Goal: Information Seeking & Learning: Understand process/instructions

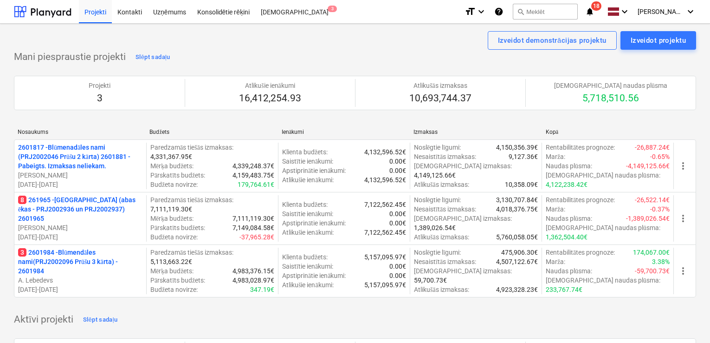
click at [100, 207] on p "8 261965 - Nīcgales iela (abas ēkas - PRJ2002936 un PRJ2002937) 2601965" at bounding box center [80, 209] width 124 height 28
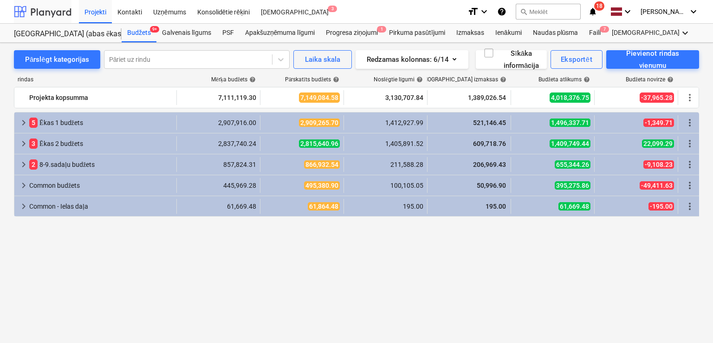
click at [57, 9] on div at bounding box center [43, 11] width 58 height 23
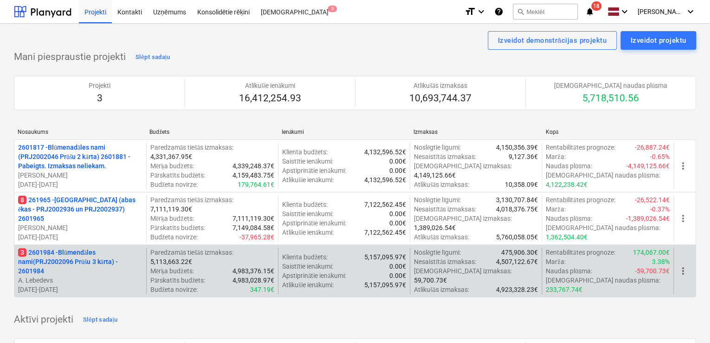
click at [72, 254] on p "3 2601984 - Blūmendāles nami(PRJ2002096 Prūšu 3 kārta) - 2601984" at bounding box center [80, 261] width 124 height 28
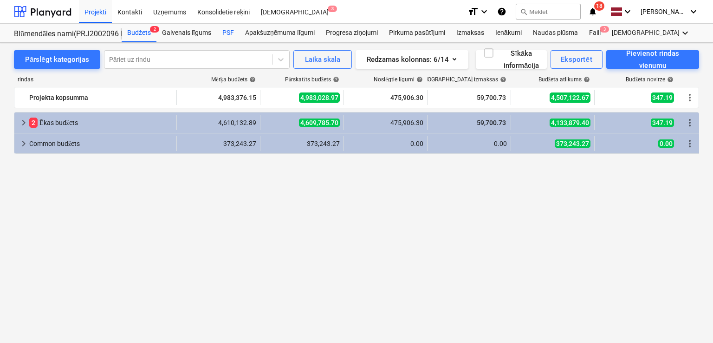
click at [231, 32] on div "PSF" at bounding box center [228, 33] width 23 height 19
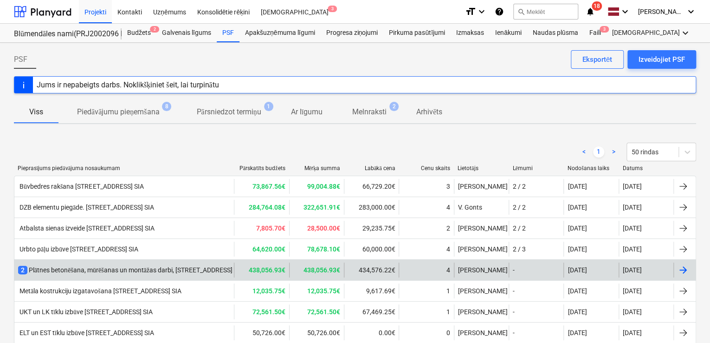
click at [149, 268] on div "2 Plātnes betonēšana, mūrēšanas un montāžas darbi, Prūšu ielā 1G, Bonava Latvij…" at bounding box center [174, 269] width 312 height 9
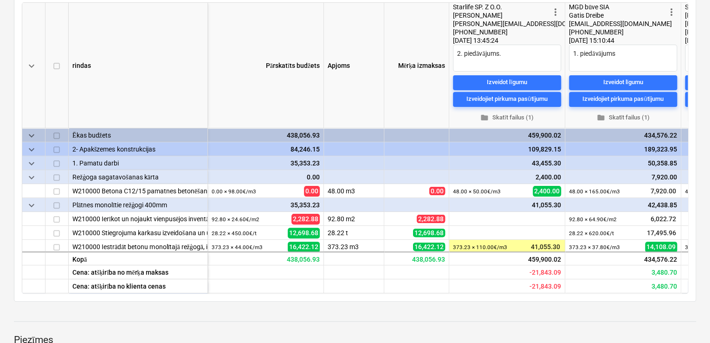
click at [695, 231] on div "keyboard_arrow_down rindas Pārskatīts budžets Apjoms Mērķa izmaksas more_vert S…" at bounding box center [355, 147] width 683 height 307
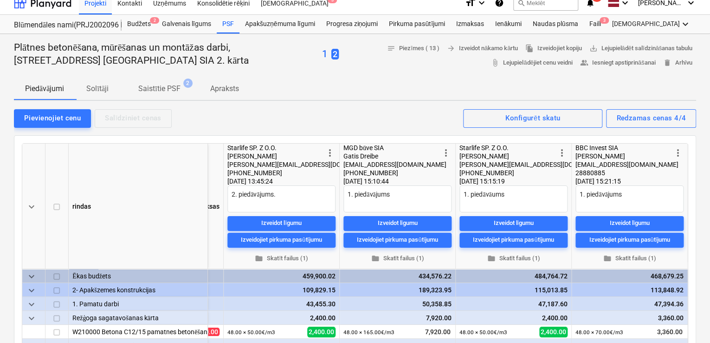
scroll to position [3, 0]
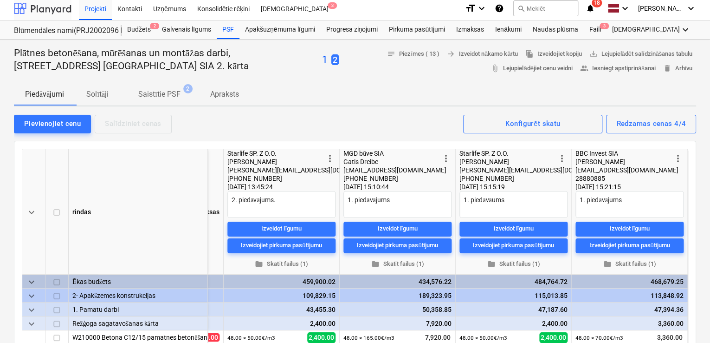
type textarea "x"
click at [58, 2] on div at bounding box center [43, 8] width 58 height 23
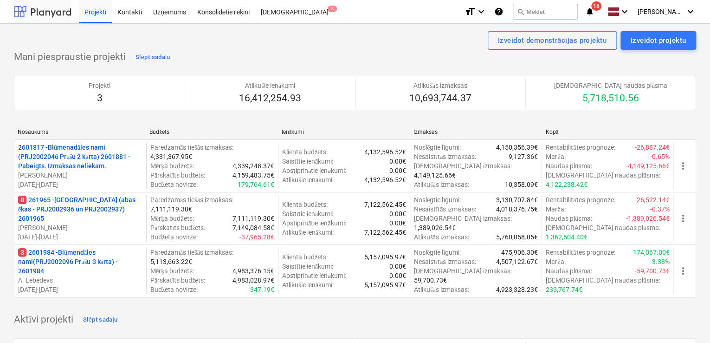
click at [54, 11] on div at bounding box center [43, 11] width 58 height 23
click at [83, 208] on p "8 261965 - Nīcgales iela (abas ēkas - PRJ2002936 un PRJ2002937) 2601965" at bounding box center [80, 209] width 124 height 28
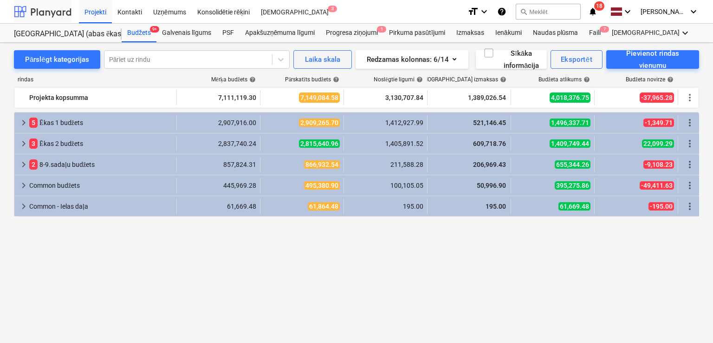
click at [40, 7] on div at bounding box center [43, 11] width 58 height 23
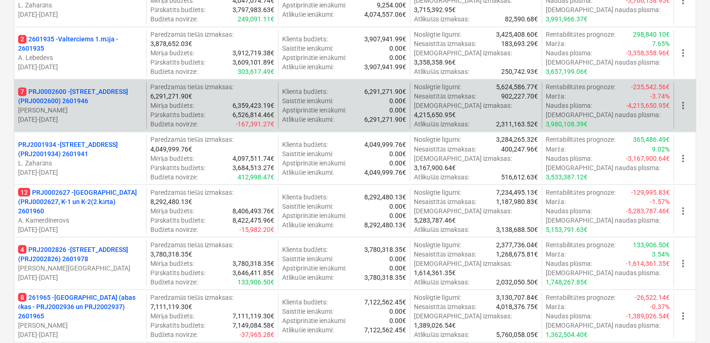
scroll to position [805, 0]
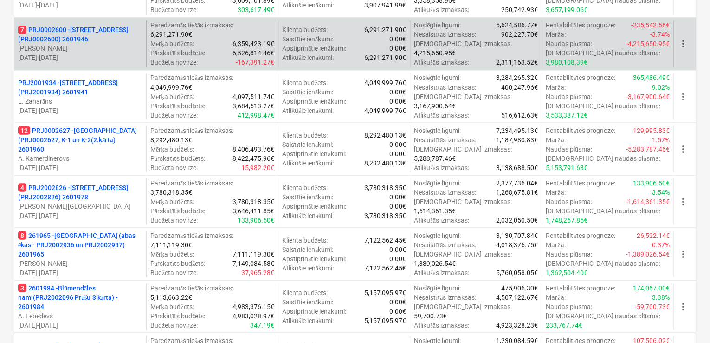
click at [107, 36] on p "7 PRJ0002600 - Vienības gatve 24, E1 ēka(PRJ0002600) 2601946" at bounding box center [80, 34] width 124 height 19
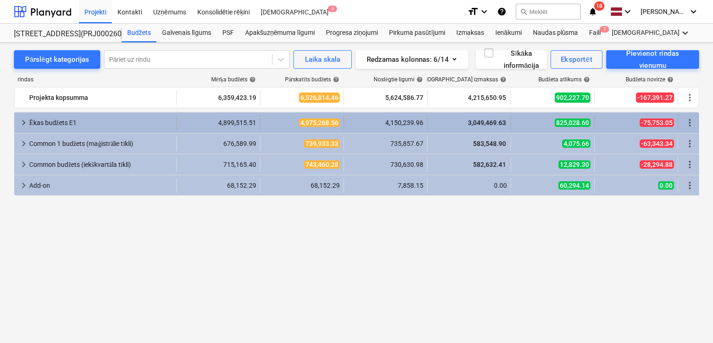
click at [26, 117] on span "keyboard_arrow_right" at bounding box center [23, 122] width 11 height 11
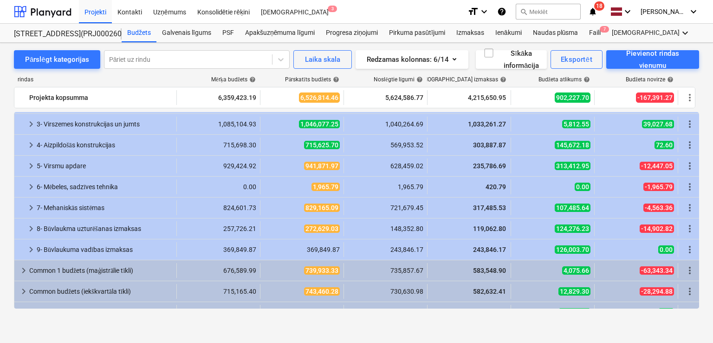
scroll to position [62, 0]
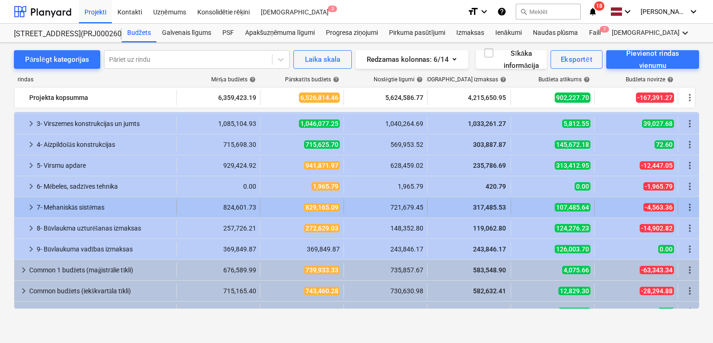
click at [33, 203] on span "keyboard_arrow_right" at bounding box center [31, 207] width 11 height 11
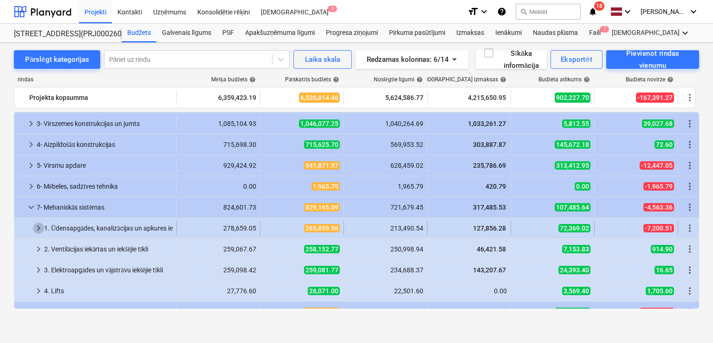
click at [36, 225] on span "keyboard_arrow_right" at bounding box center [38, 227] width 11 height 11
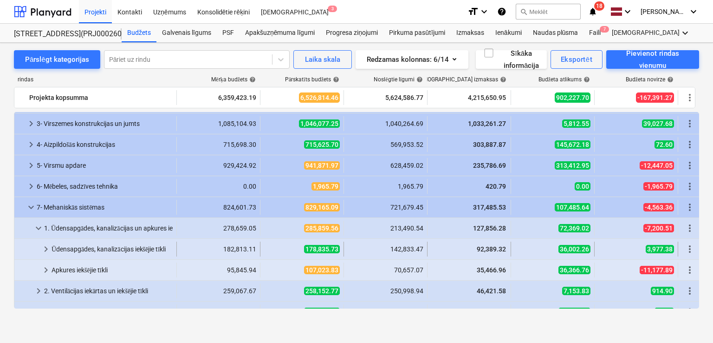
click at [46, 249] on span "keyboard_arrow_right" at bounding box center [45, 248] width 11 height 11
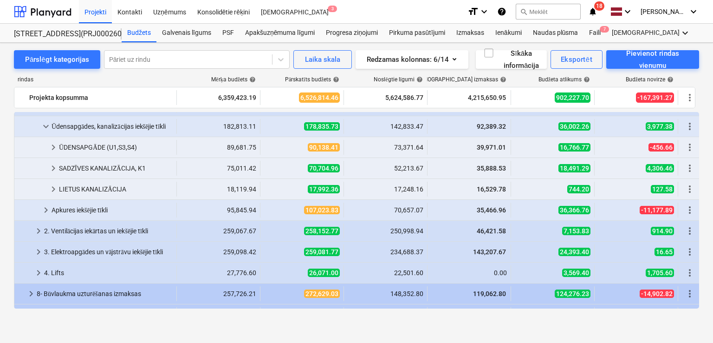
scroll to position [186, 0]
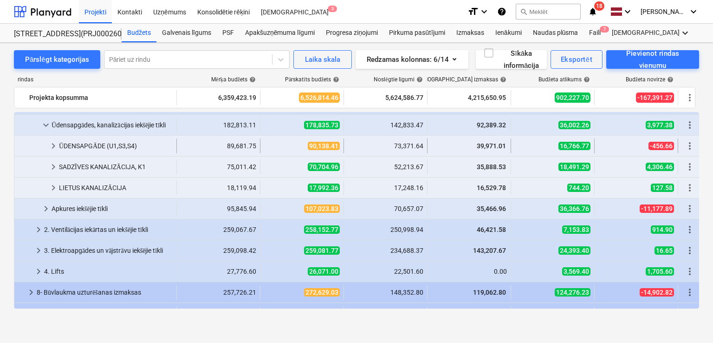
click at [52, 142] on span "keyboard_arrow_right" at bounding box center [53, 145] width 11 height 11
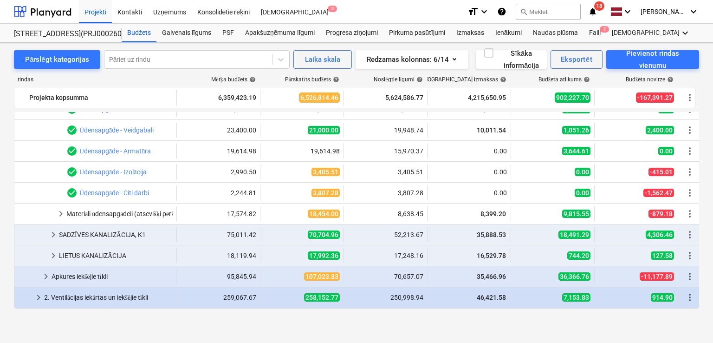
scroll to position [247, 0]
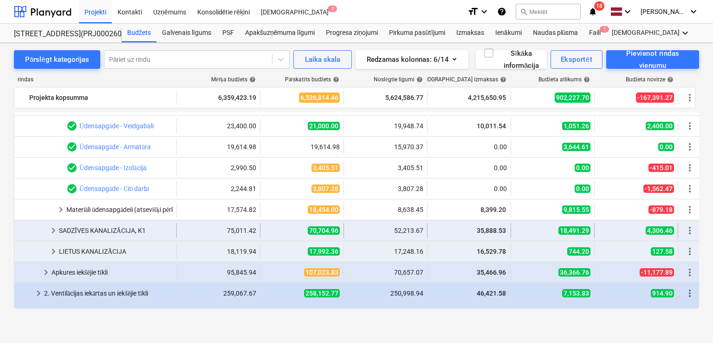
click at [52, 232] on span "keyboard_arrow_right" at bounding box center [53, 230] width 11 height 11
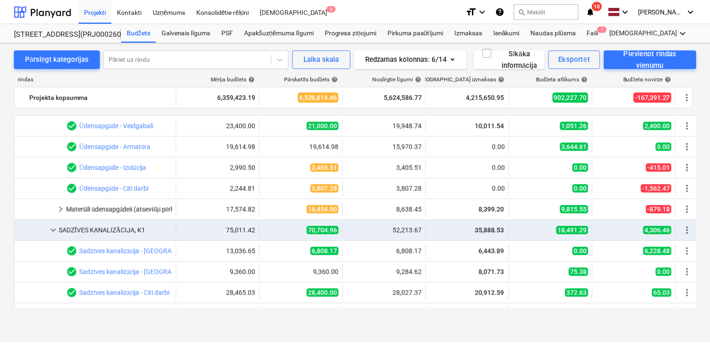
scroll to position [309, 0]
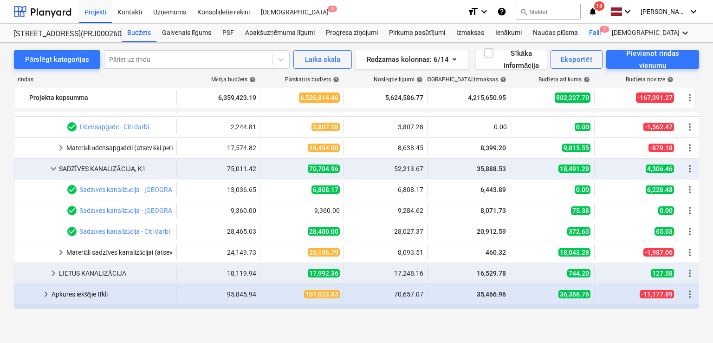
click at [595, 36] on div "Faili 7" at bounding box center [595, 33] width 23 height 19
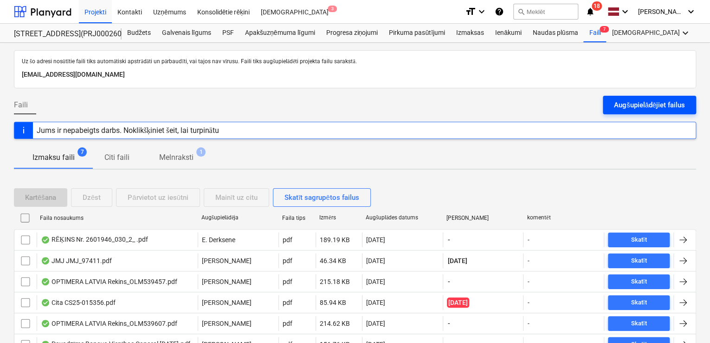
click at [645, 102] on div "Augšupielādējiet failus" at bounding box center [649, 105] width 71 height 12
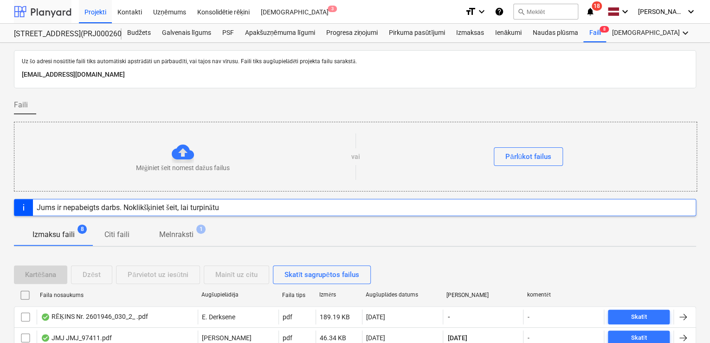
drag, startPoint x: 45, startPoint y: 8, endPoint x: 50, endPoint y: 0, distance: 9.4
click at [45, 9] on div at bounding box center [43, 11] width 58 height 23
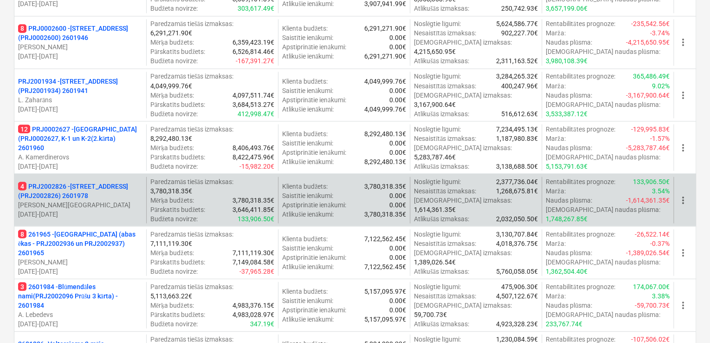
scroll to position [805, 0]
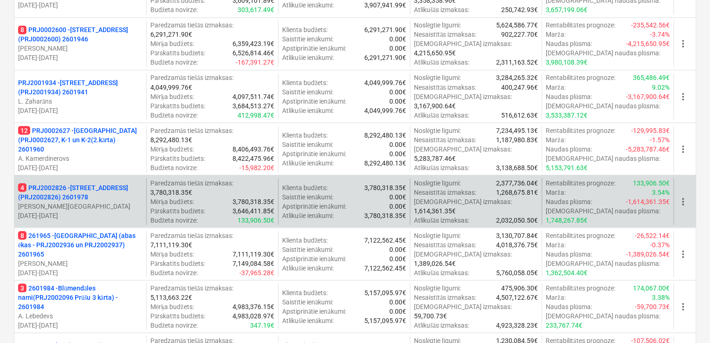
click at [90, 130] on p "12 PRJ0002627 - Tumes iela (PRJ0002627, K-1 un K-2(2.kārta) 2601960" at bounding box center [80, 139] width 124 height 28
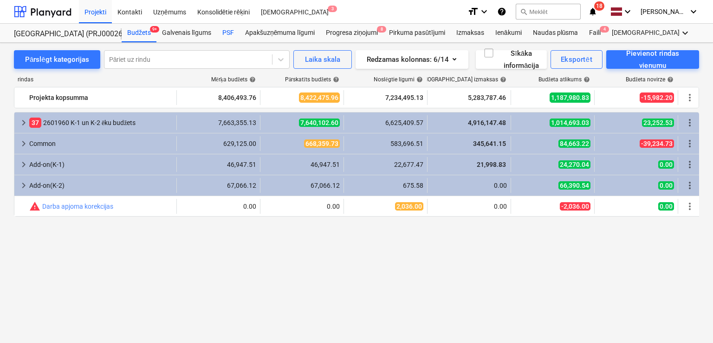
click at [229, 34] on div "PSF" at bounding box center [228, 33] width 23 height 19
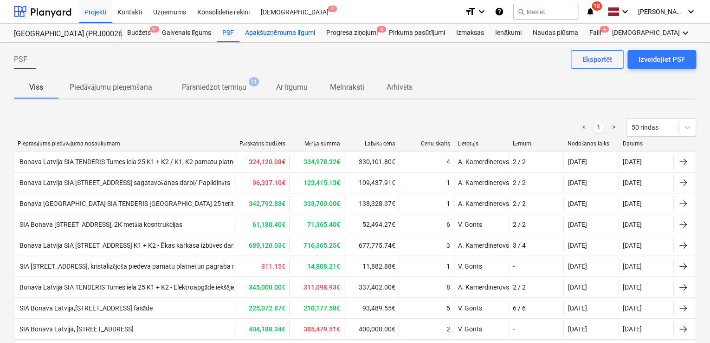
click at [254, 32] on div "Apakšuzņēmuma līgumi" at bounding box center [280, 33] width 81 height 19
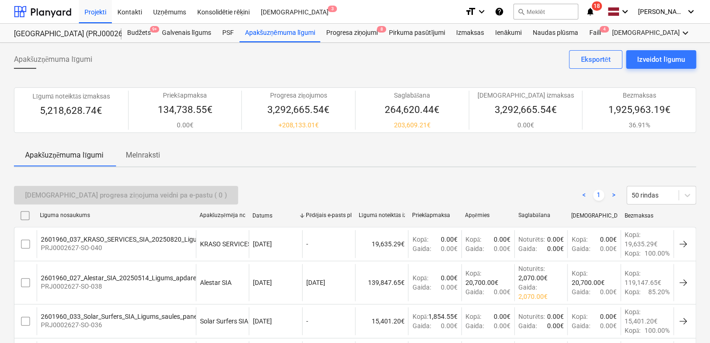
click at [81, 218] on div "Līguma nosaukums" at bounding box center [116, 215] width 152 height 7
checkbox input "false"
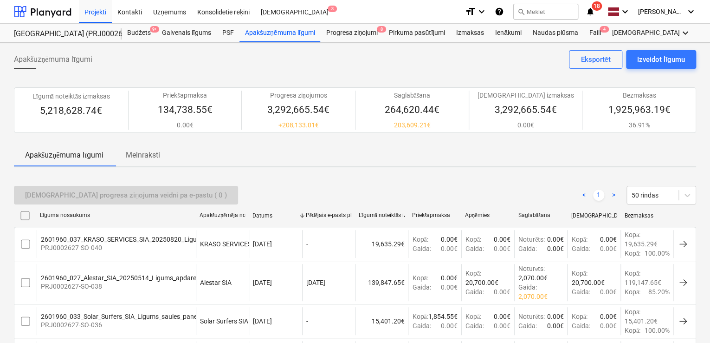
checkbox input "false"
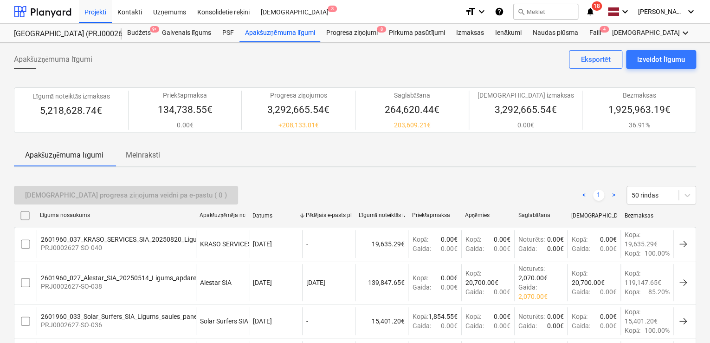
checkbox input "false"
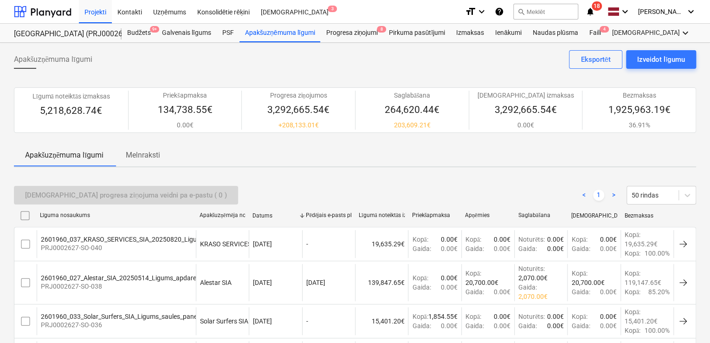
checkbox input "false"
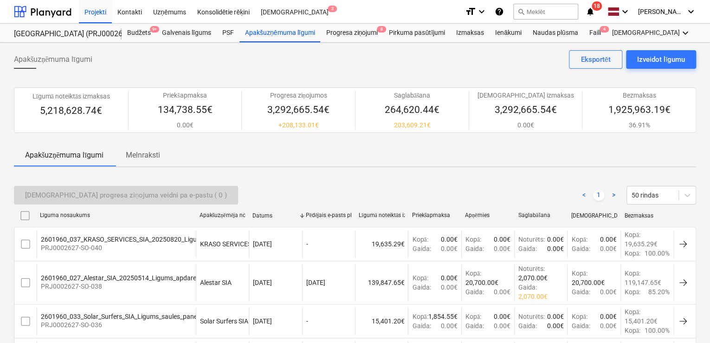
checkbox input "false"
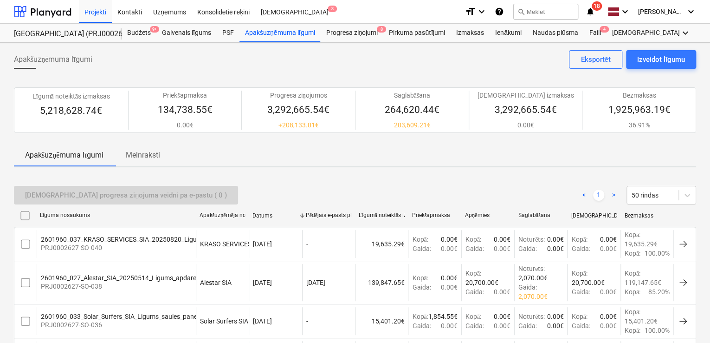
checkbox input "false"
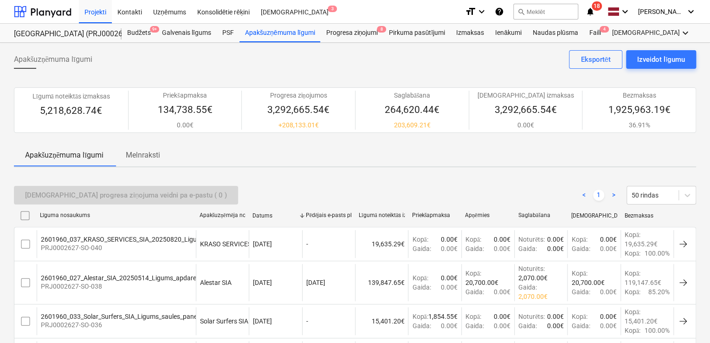
checkbox input "false"
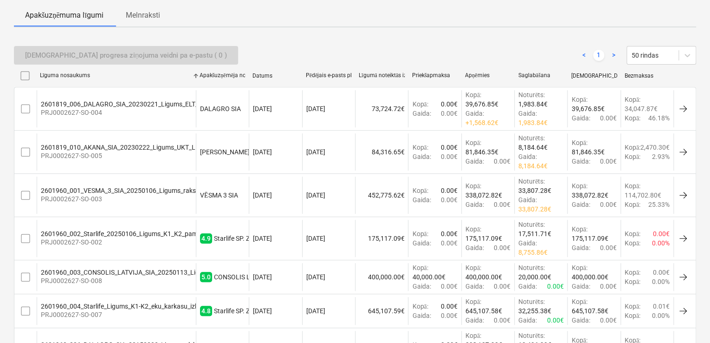
scroll to position [186, 0]
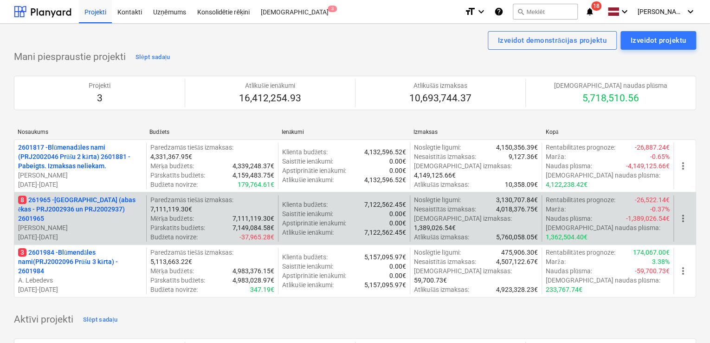
click at [98, 211] on p "8 261965 - [GEOGRAPHIC_DATA] (abas ēkas - PRJ2002936 un PRJ2002937) 2601965" at bounding box center [80, 209] width 124 height 28
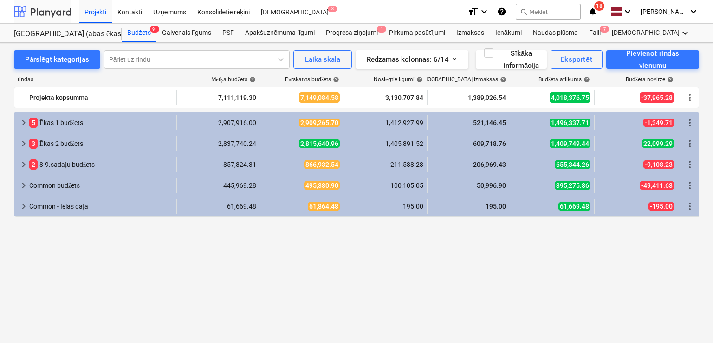
click at [40, 9] on div at bounding box center [43, 11] width 58 height 23
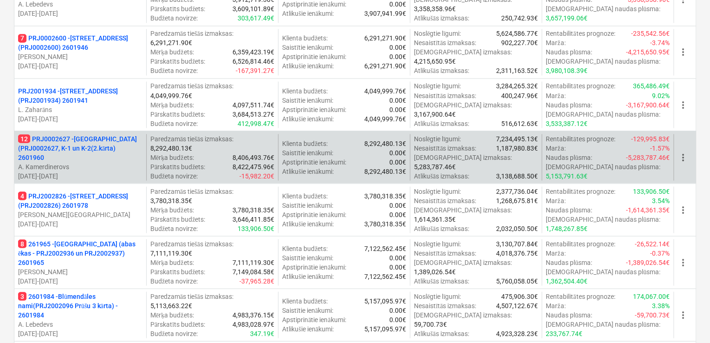
scroll to position [805, 0]
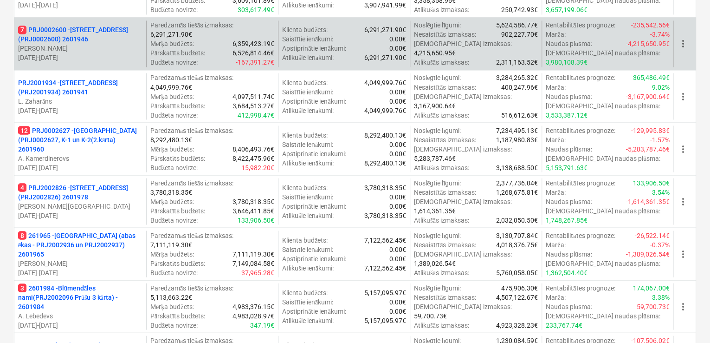
click at [73, 33] on p "7 PRJ0002600 - Vienības gatve 24, E1 ēka(PRJ0002600) 2601946" at bounding box center [80, 34] width 124 height 19
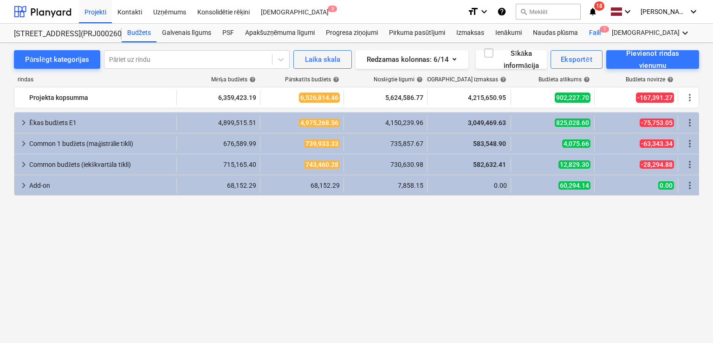
click at [594, 31] on div "Faili 7" at bounding box center [595, 33] width 23 height 19
click at [39, 13] on div at bounding box center [43, 11] width 58 height 23
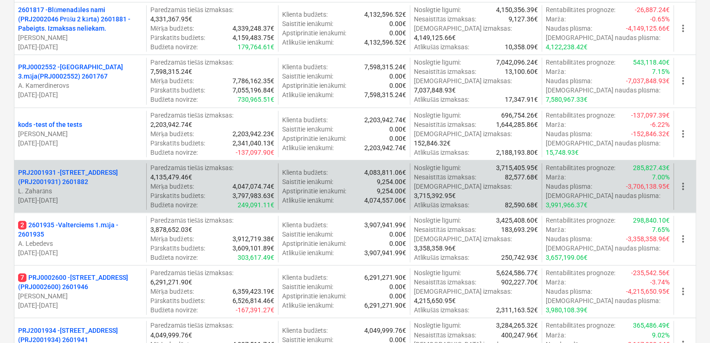
scroll to position [743, 0]
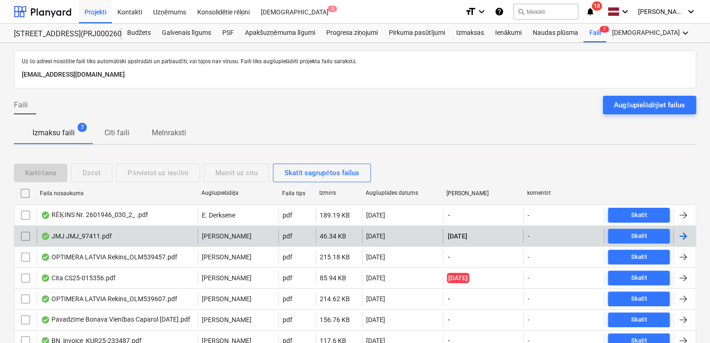
scroll to position [40, 0]
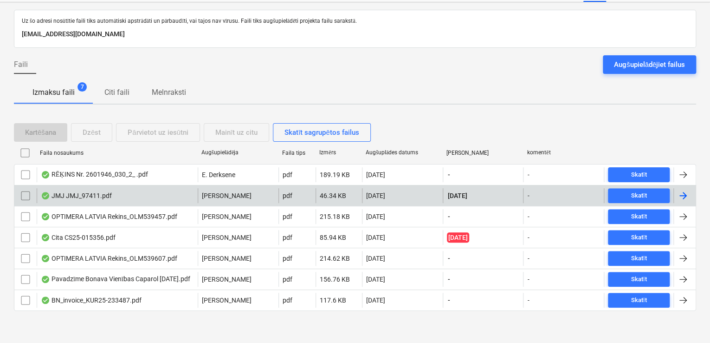
click at [684, 190] on div at bounding box center [683, 195] width 11 height 11
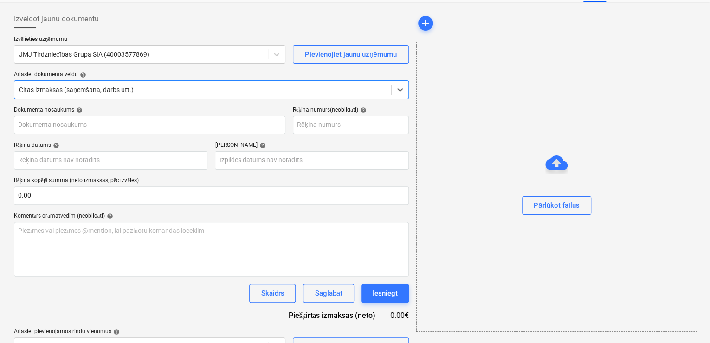
type input "JMJ97411"
type input "[DATE]"
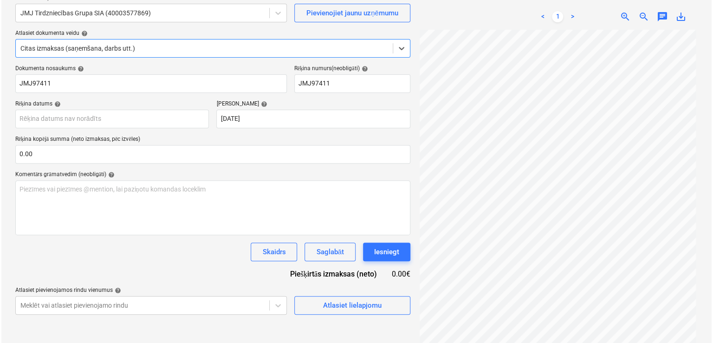
scroll to position [93, 0]
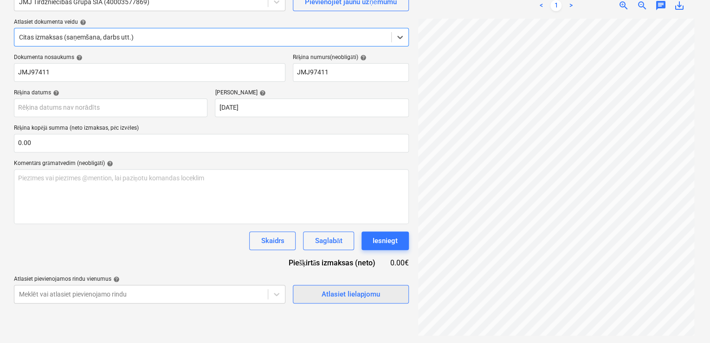
click at [326, 294] on div "Atlasiet lielapjomu" at bounding box center [351, 294] width 59 height 12
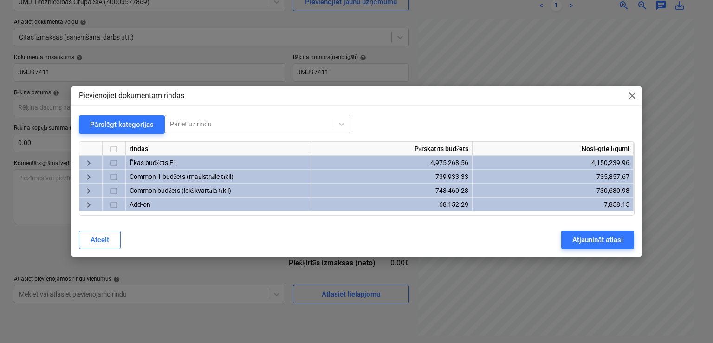
click at [88, 165] on span "keyboard_arrow_right" at bounding box center [88, 162] width 11 height 11
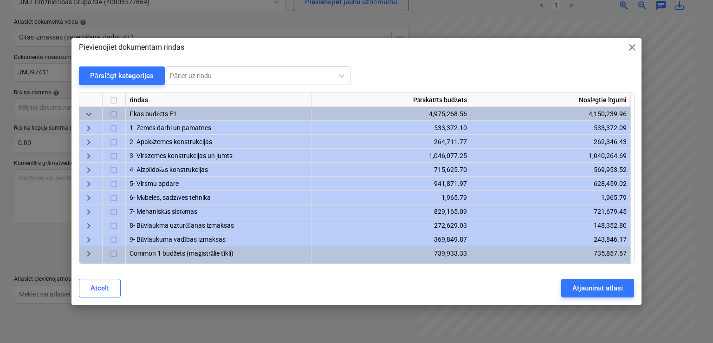
click at [91, 185] on span "keyboard_arrow_right" at bounding box center [88, 184] width 11 height 11
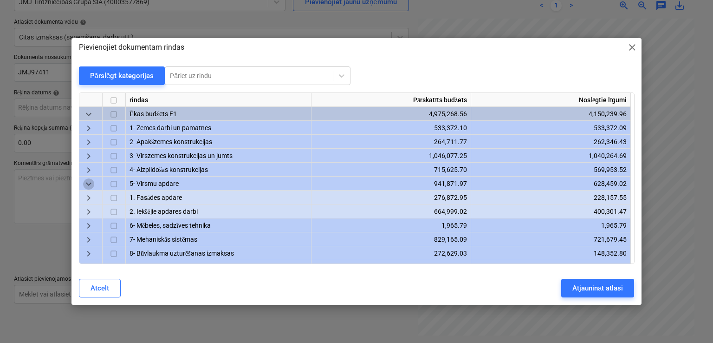
click at [88, 184] on span "keyboard_arrow_down" at bounding box center [88, 184] width 11 height 11
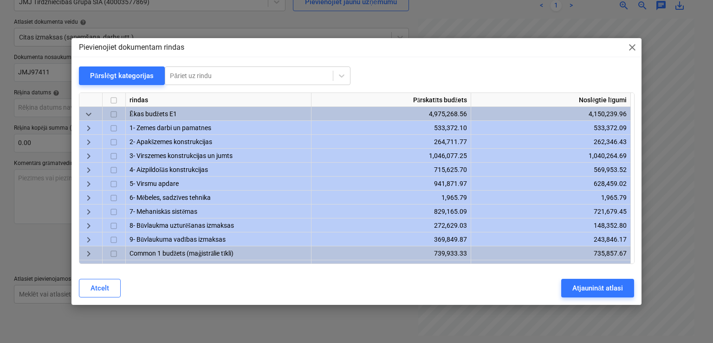
click at [85, 211] on span "keyboard_arrow_right" at bounding box center [88, 212] width 11 height 11
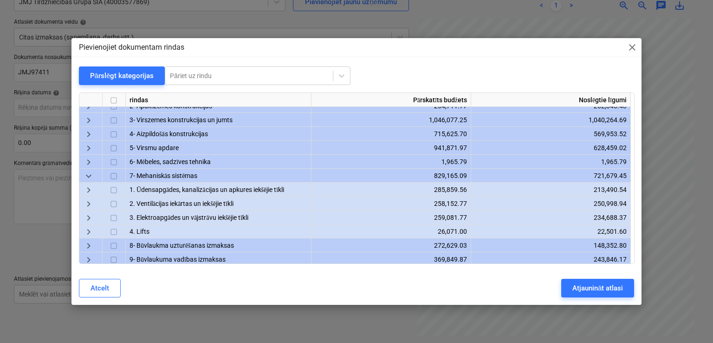
scroll to position [62, 0]
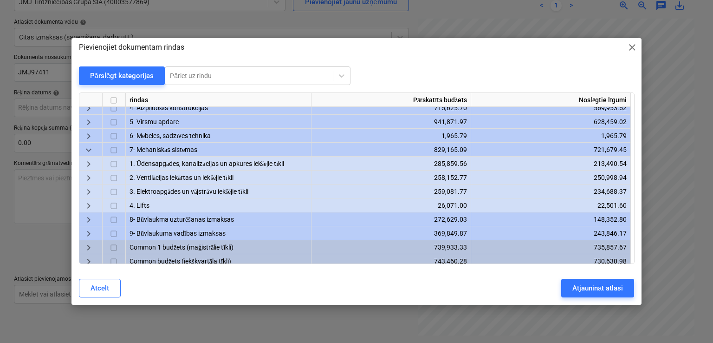
click at [82, 160] on div "keyboard_arrow_right" at bounding box center [90, 163] width 23 height 14
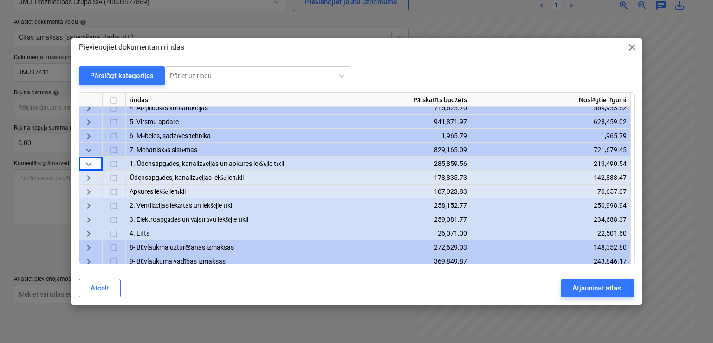
click at [87, 180] on span "keyboard_arrow_right" at bounding box center [88, 178] width 11 height 11
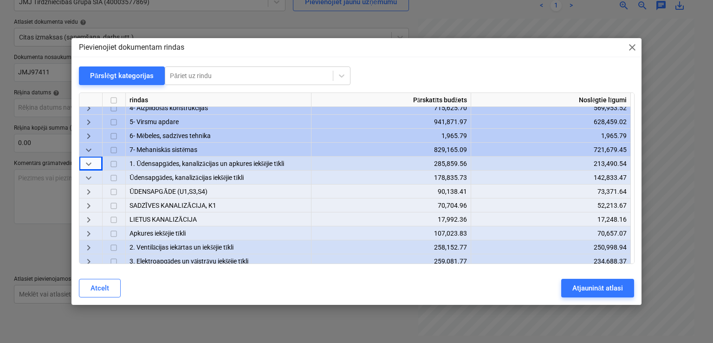
click at [91, 207] on span "keyboard_arrow_right" at bounding box center [88, 206] width 11 height 11
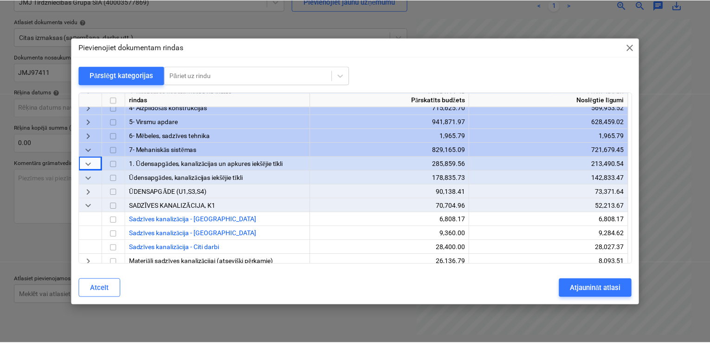
scroll to position [124, 0]
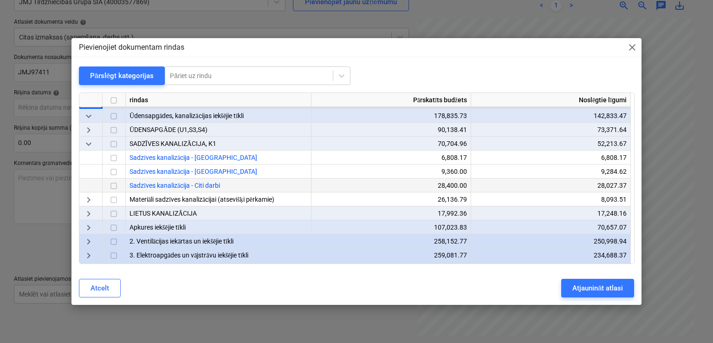
click at [115, 183] on input "checkbox" at bounding box center [113, 186] width 11 height 11
click at [584, 290] on div "Atjaunināt atlasi" at bounding box center [598, 288] width 51 height 12
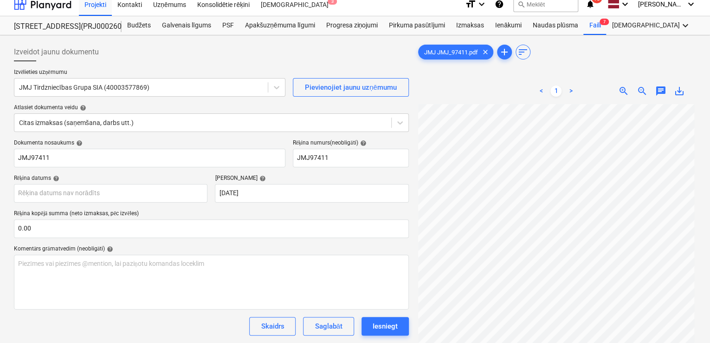
scroll to position [0, 0]
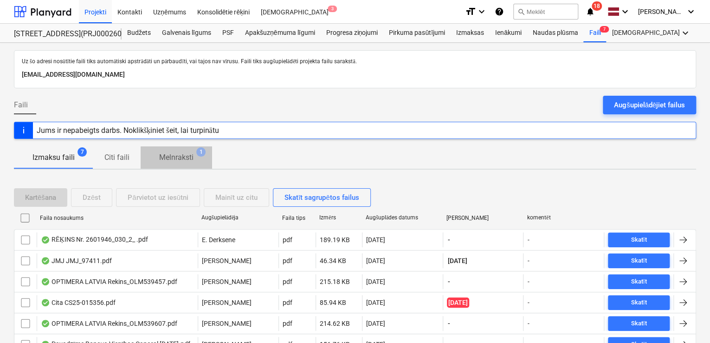
click at [173, 152] on p "Melnraksti" at bounding box center [176, 157] width 34 height 11
click at [43, 9] on div at bounding box center [43, 11] width 58 height 23
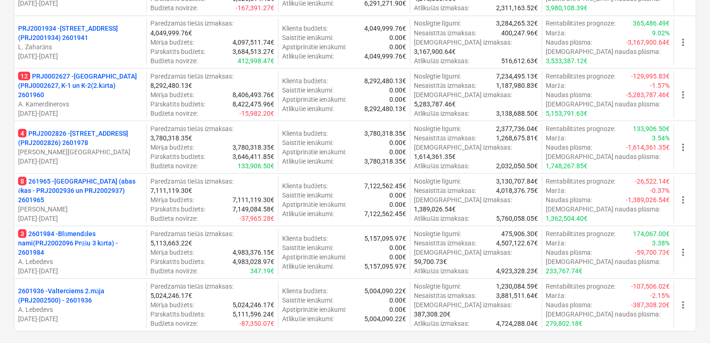
scroll to position [866, 0]
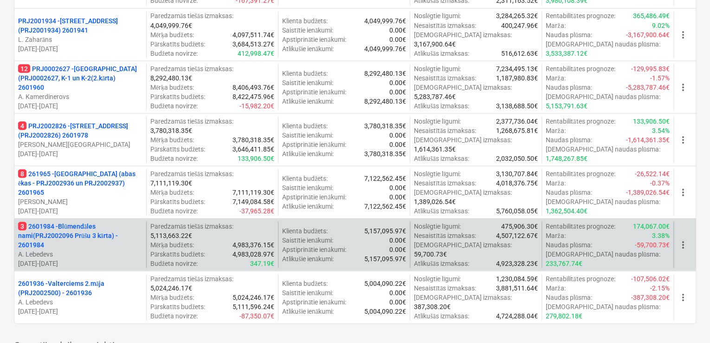
click at [82, 229] on p "3 2601984 - Blūmendāles nami(PRJ2002096 Prūšu 3 kārta) - 2601984" at bounding box center [80, 235] width 124 height 28
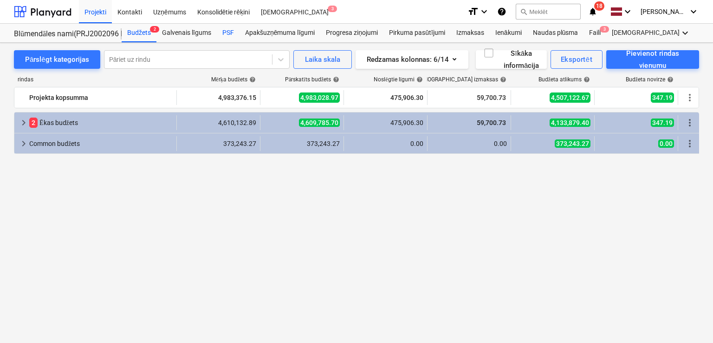
click at [230, 33] on div "PSF" at bounding box center [228, 33] width 23 height 19
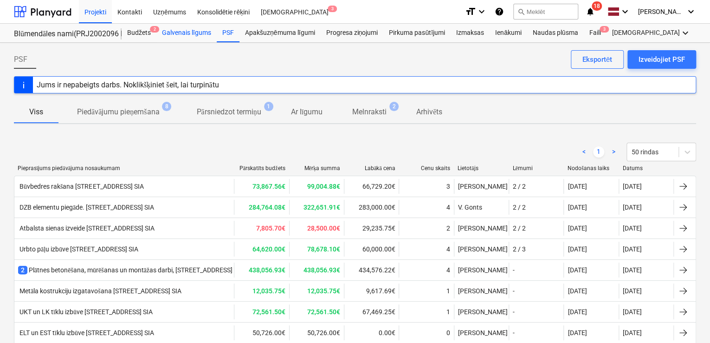
click at [187, 34] on div "Galvenais līgums" at bounding box center [186, 33] width 60 height 19
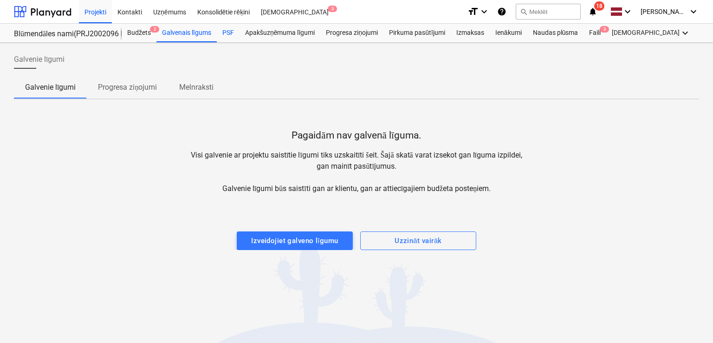
click at [225, 30] on div "PSF" at bounding box center [228, 33] width 23 height 19
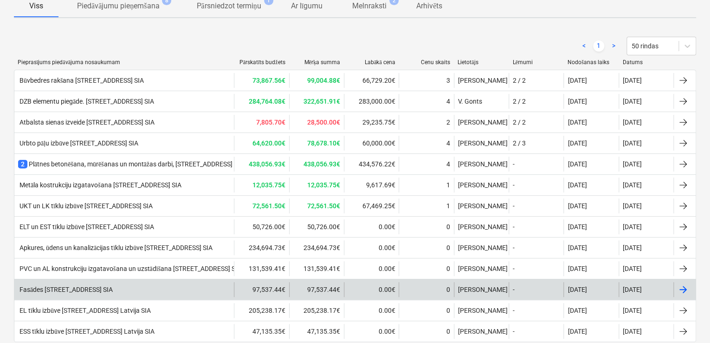
scroll to position [155, 0]
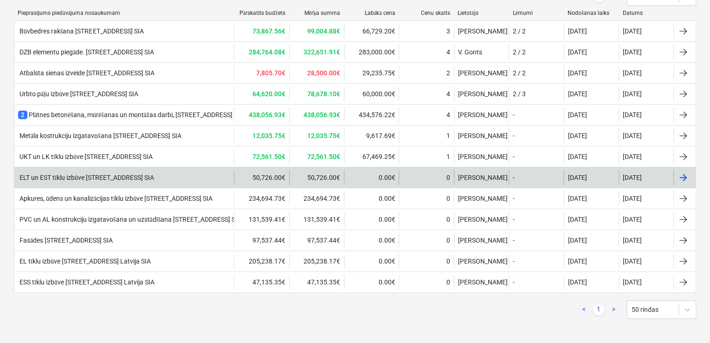
click at [106, 171] on div "ELT un EST tīklu izbūve [STREET_ADDRESS] SIA" at bounding box center [124, 177] width 220 height 15
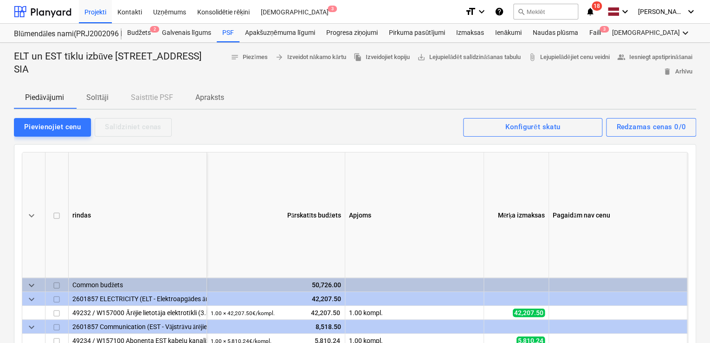
click at [97, 96] on p "Solītāji" at bounding box center [97, 97] width 22 height 11
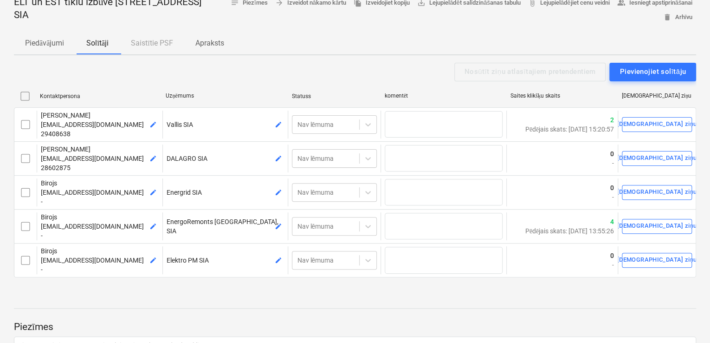
scroll to position [62, 0]
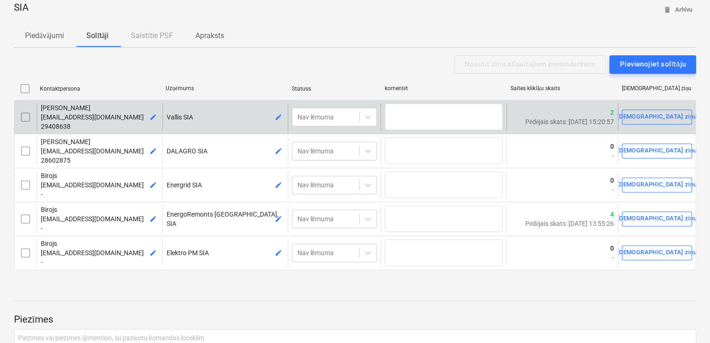
click at [124, 117] on p "[EMAIL_ADDRESS][DOMAIN_NAME]" at bounding box center [100, 116] width 118 height 9
click at [66, 117] on span "[EMAIL_ADDRESS][DOMAIN_NAME]" at bounding box center [92, 116] width 103 height 7
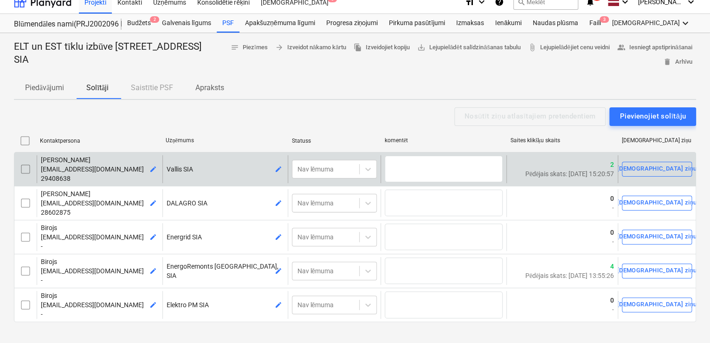
scroll to position [0, 0]
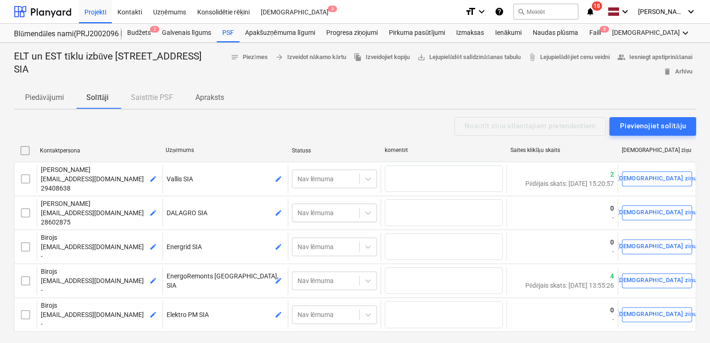
click at [210, 96] on p "Apraksts" at bounding box center [209, 97] width 29 height 11
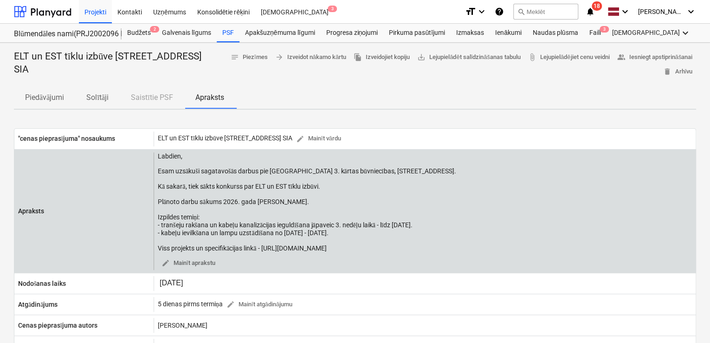
drag, startPoint x: 358, startPoint y: 252, endPoint x: 265, endPoint y: 249, distance: 92.9
click at [265, 249] on div "Labdien, Esam uzsākuši sagatavošās darbus pie [GEOGRAPHIC_DATA] 3. kārtas būvni…" at bounding box center [307, 202] width 298 height 100
copy div "[URL][DOMAIN_NAME]"
click at [371, 248] on div "Labdien, Esam uzsākuši sagatavošās darbus pie [GEOGRAPHIC_DATA] 3. kārtas būvni…" at bounding box center [307, 202] width 298 height 100
drag, startPoint x: 371, startPoint y: 247, endPoint x: 266, endPoint y: 247, distance: 104.9
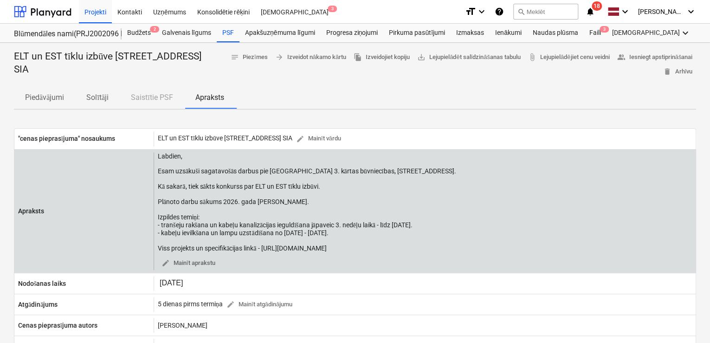
click at [266, 247] on div "Labdien, Esam uzsākuši sagatavošās darbus pie [GEOGRAPHIC_DATA] 3. kārtas būvni…" at bounding box center [307, 202] width 298 height 100
copy div "[URL][DOMAIN_NAME]"
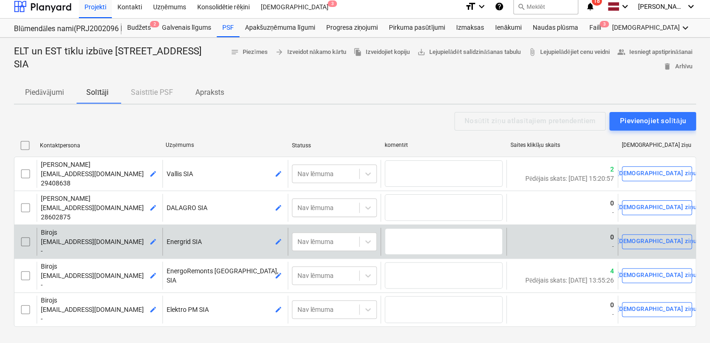
scroll to position [62, 0]
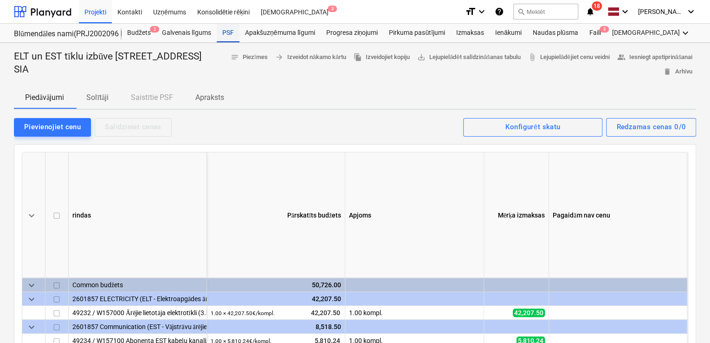
click at [232, 33] on div "PSF" at bounding box center [228, 33] width 23 height 19
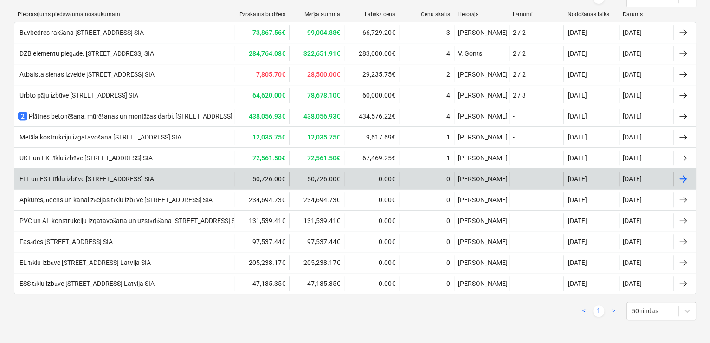
scroll to position [155, 0]
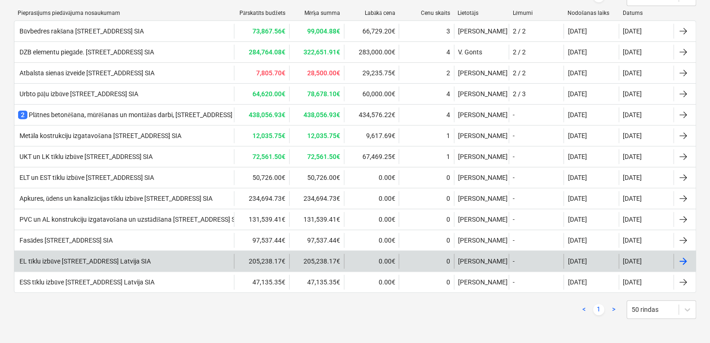
click at [115, 263] on div "EL tīklu izbūve [STREET_ADDRESS] Latvija SIA" at bounding box center [124, 261] width 220 height 15
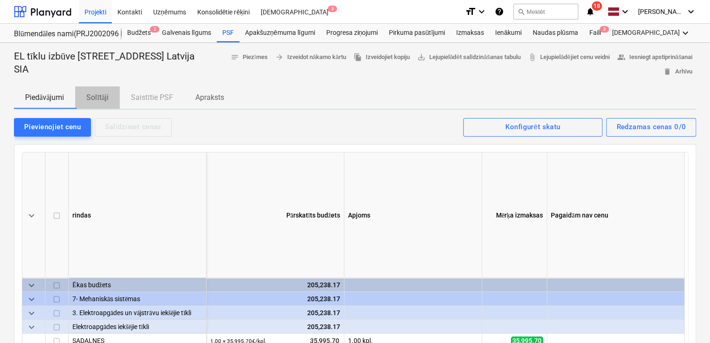
drag, startPoint x: 96, startPoint y: 97, endPoint x: 165, endPoint y: 97, distance: 69.2
click at [96, 96] on p "Solītāji" at bounding box center [97, 97] width 22 height 11
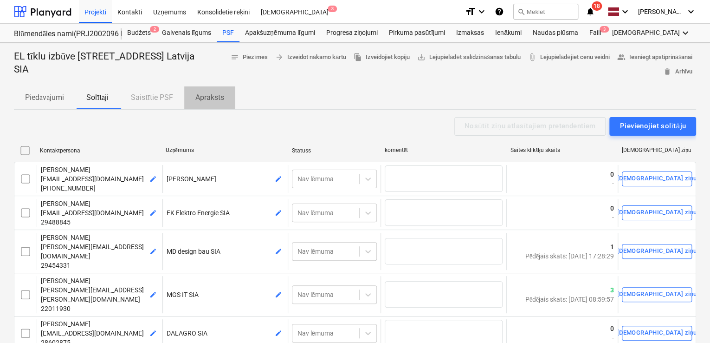
click at [215, 102] on p "Apraksts" at bounding box center [209, 97] width 29 height 11
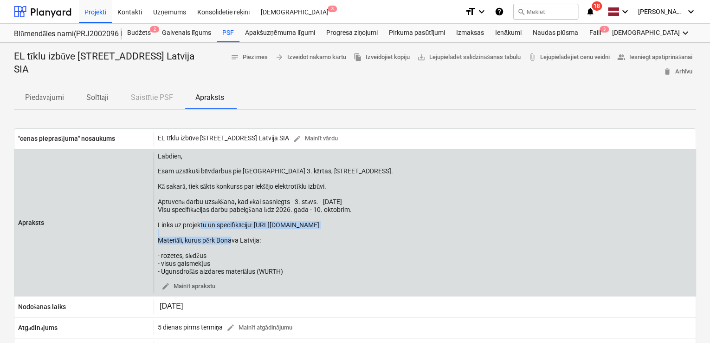
drag, startPoint x: 359, startPoint y: 227, endPoint x: 152, endPoint y: 221, distance: 206.7
click at [152, 222] on div "Apraksts Labdien, Esam uzsākuši būvdarbus pie [GEOGRAPHIC_DATA] 3. kārtas, [STR…" at bounding box center [355, 222] width 682 height 141
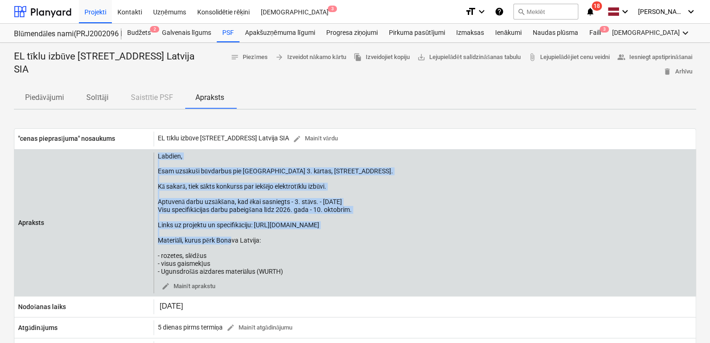
copy div "Labdien, Esam uzsākuši būvdarbus pie [GEOGRAPHIC_DATA] [GEOGRAPHIC_DATA], [STRE…"
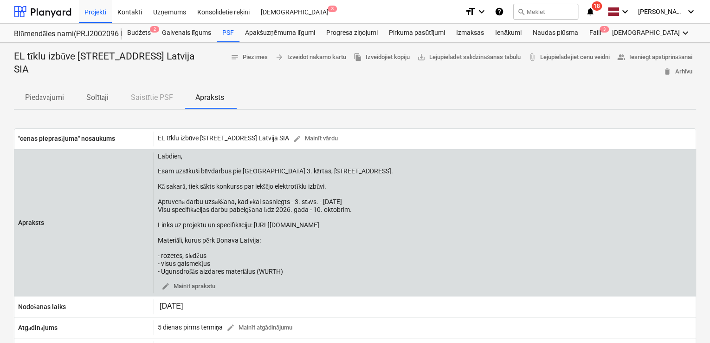
drag, startPoint x: 416, startPoint y: 241, endPoint x: 379, endPoint y: 229, distance: 39.1
click at [415, 240] on div "Labdien, Esam uzsākuši būvdarbus pie [GEOGRAPHIC_DATA] 3. kārtas, [STREET_ADDRE…" at bounding box center [425, 222] width 542 height 141
drag, startPoint x: 358, startPoint y: 222, endPoint x: 156, endPoint y: 225, distance: 201.5
click at [156, 225] on div "Labdien, Esam uzsākuši būvdarbus pie [GEOGRAPHIC_DATA] 3. kārtas, [STREET_ADDRE…" at bounding box center [425, 222] width 542 height 141
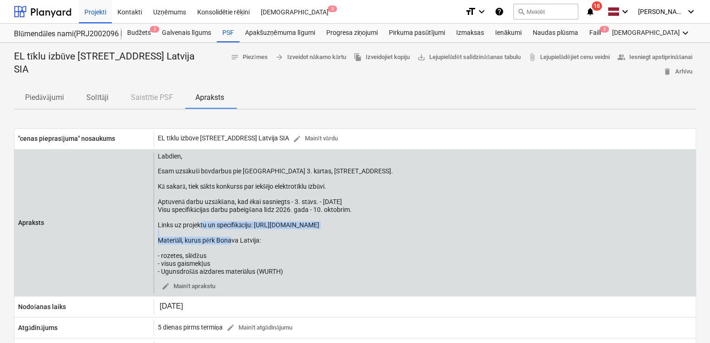
drag, startPoint x: 351, startPoint y: 228, endPoint x: 159, endPoint y: 227, distance: 192.7
click at [159, 227] on div "Labdien, Esam uzsākuši būvdarbus pie [GEOGRAPHIC_DATA] 3. kārtas, [STREET_ADDRE…" at bounding box center [275, 213] width 235 height 123
